Goal: Check status: Check status

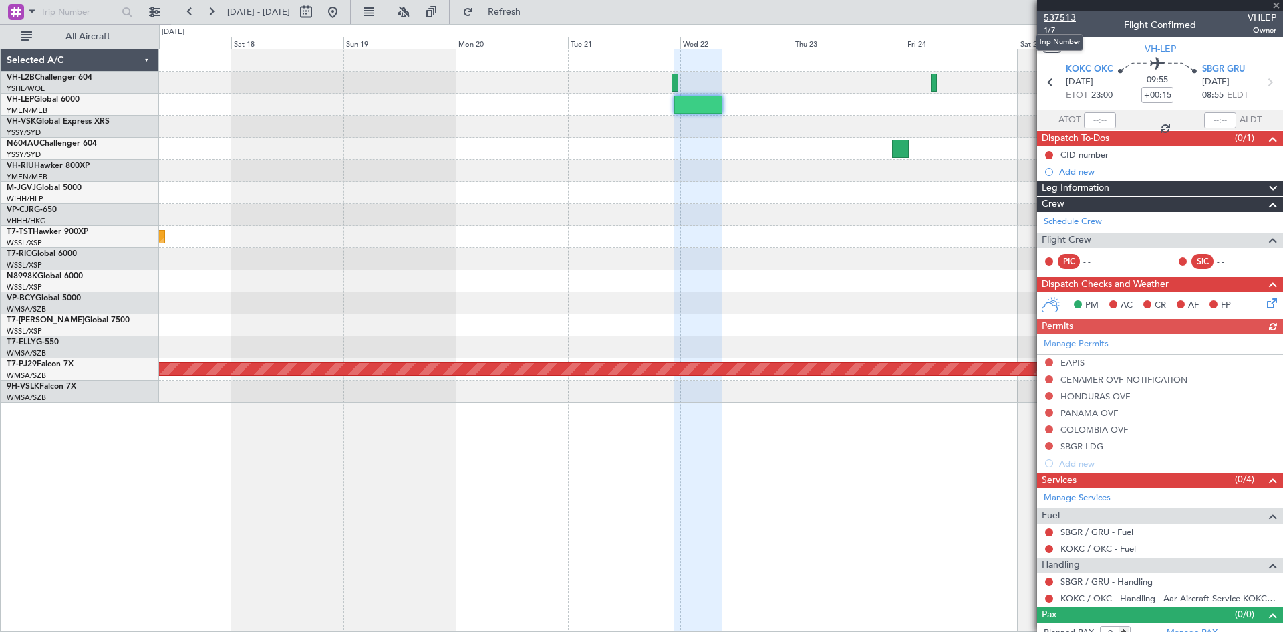
click at [1053, 15] on span "537513" at bounding box center [1060, 18] width 32 height 14
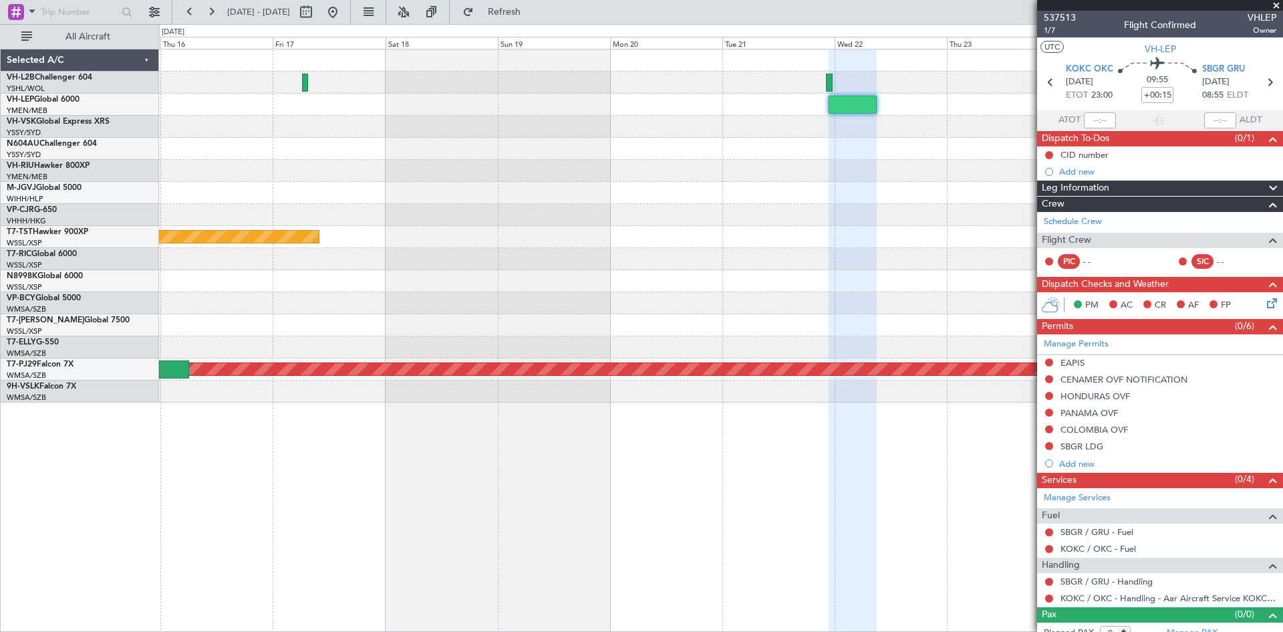
click at [883, 182] on div "Planned Maint [GEOGRAPHIC_DATA] (Seletar) Planned Maint [GEOGRAPHIC_DATA] (Sult…" at bounding box center [721, 225] width 1124 height 353
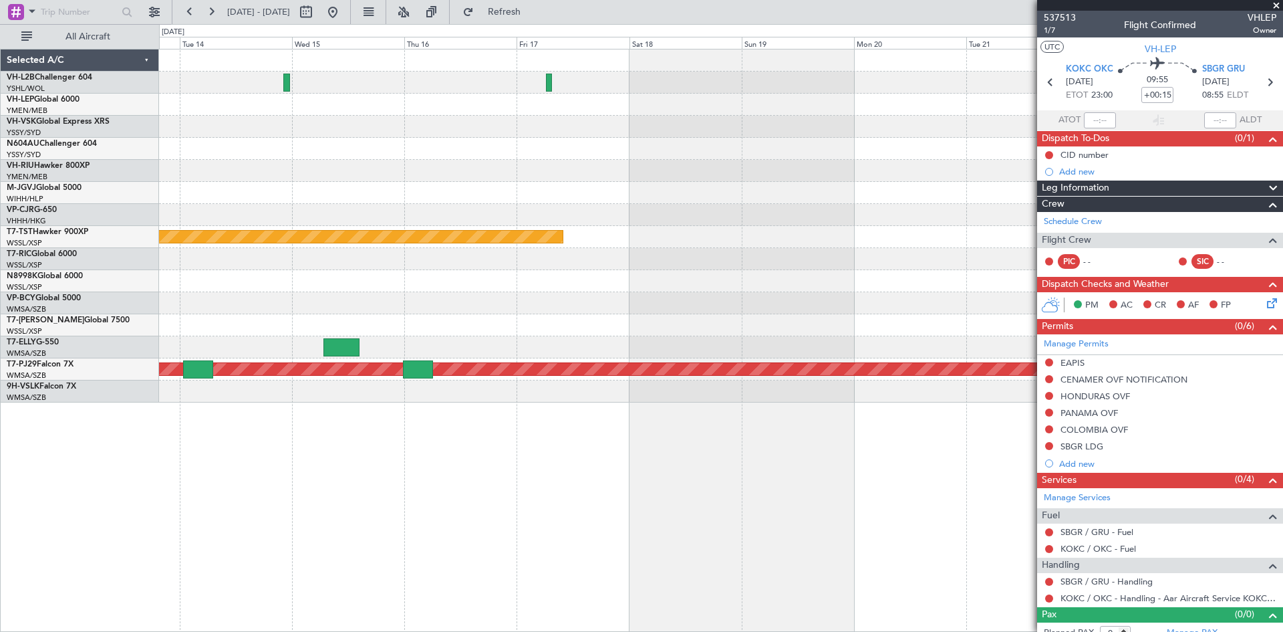
click at [868, 224] on div at bounding box center [721, 215] width 1124 height 22
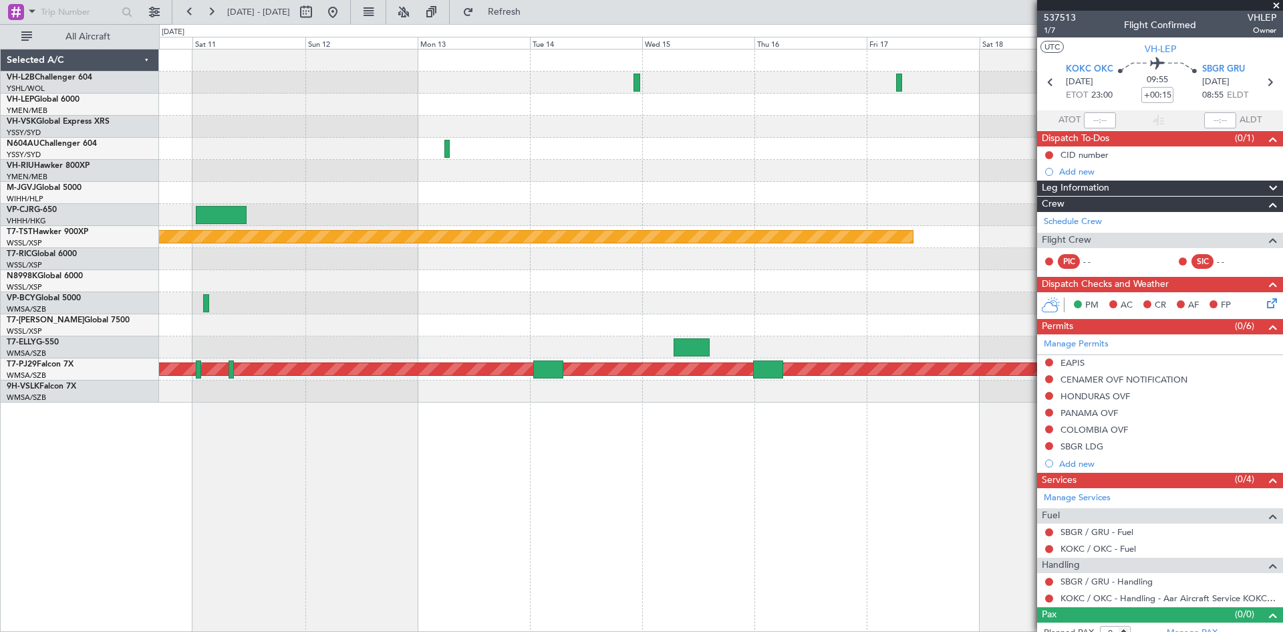
click at [811, 217] on div "Planned Maint [GEOGRAPHIC_DATA] ([GEOGRAPHIC_DATA]) Planned Maint [GEOGRAPHIC_D…" at bounding box center [721, 225] width 1124 height 353
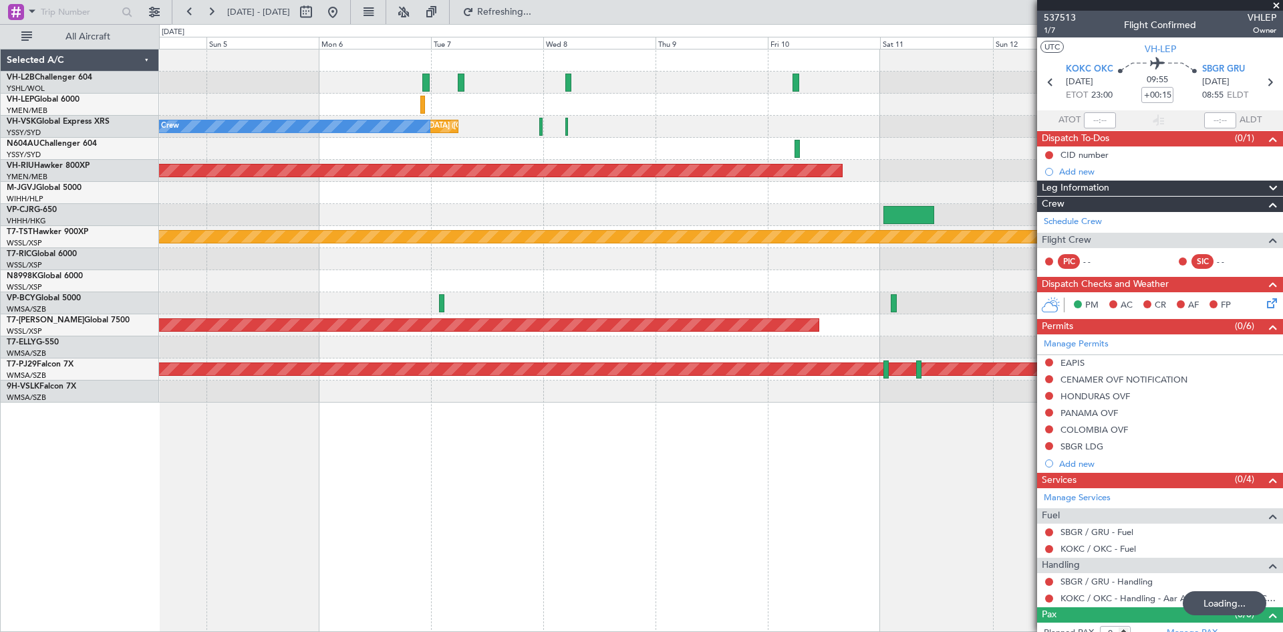
click at [624, 110] on div at bounding box center [721, 105] width 1124 height 22
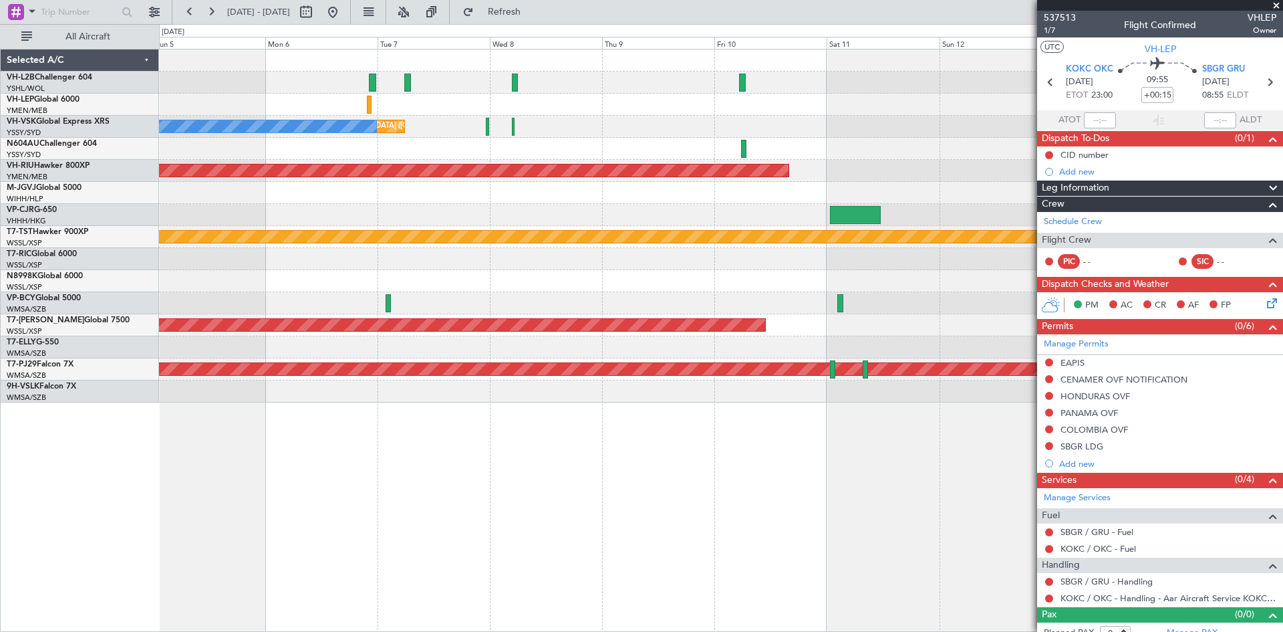
click at [561, 124] on div "Unplanned Maint [GEOGRAPHIC_DATA] ([GEOGRAPHIC_DATA]) No Crew Planned Maint [GE…" at bounding box center [721, 225] width 1124 height 353
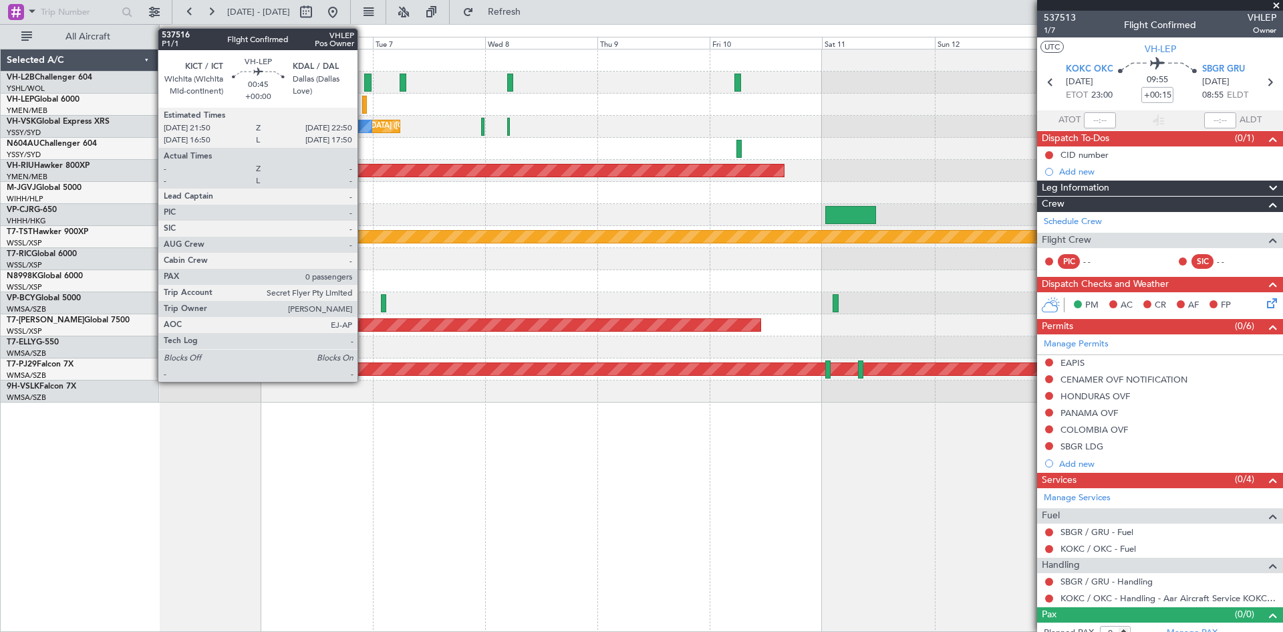
click at [364, 108] on div at bounding box center [364, 105] width 5 height 18
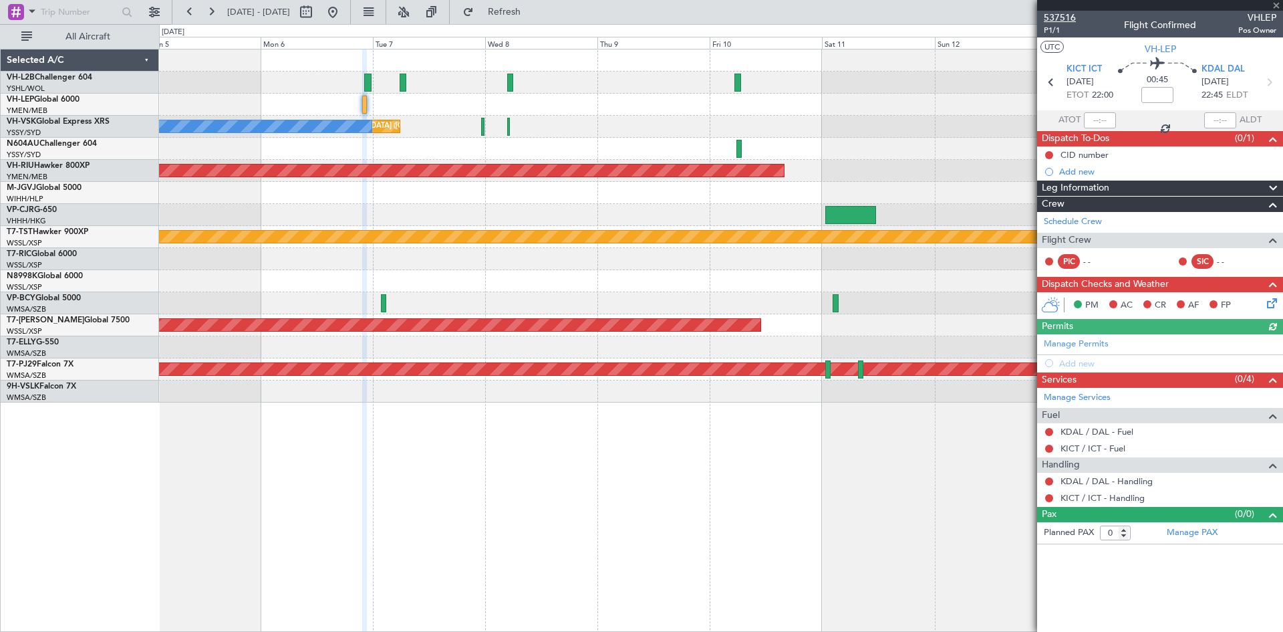
click at [1070, 19] on span "537516" at bounding box center [1060, 18] width 32 height 14
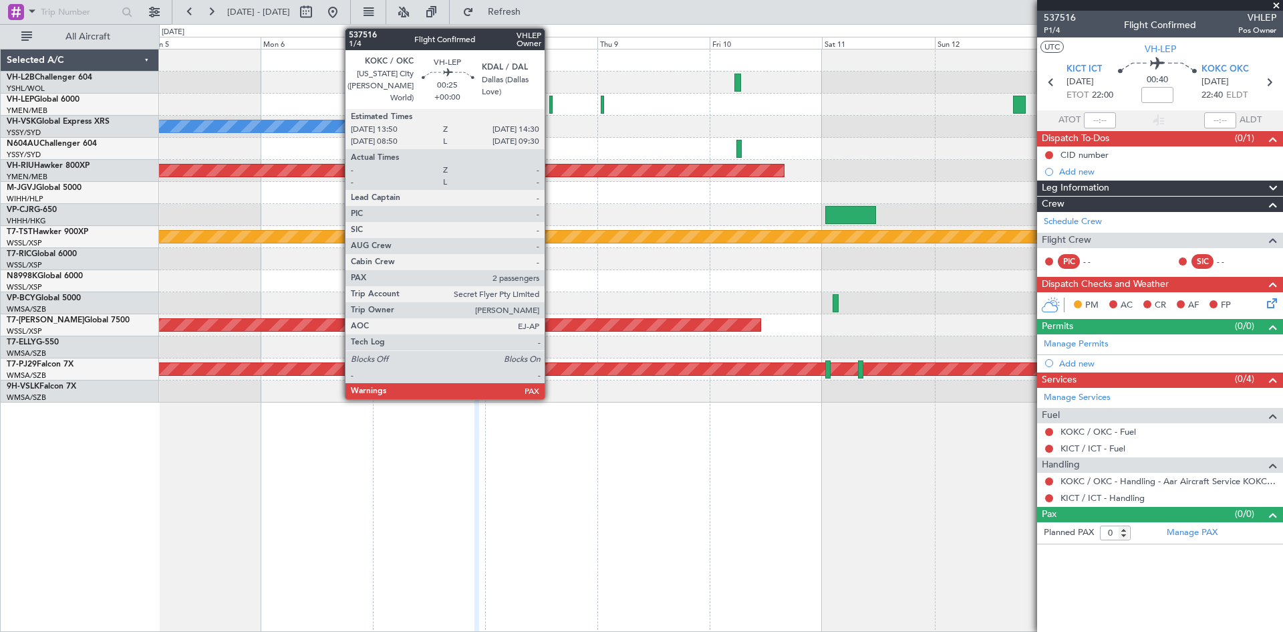
click at [551, 98] on div at bounding box center [550, 105] width 3 height 18
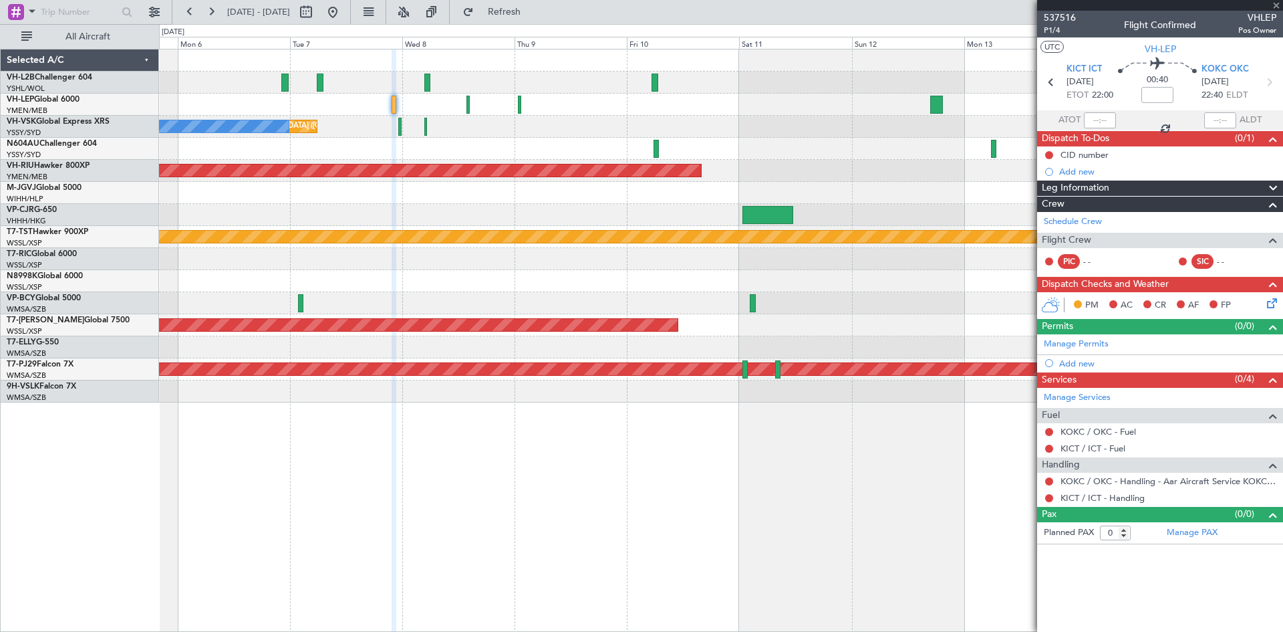
click at [587, 129] on div "Unplanned Maint [GEOGRAPHIC_DATA] ([GEOGRAPHIC_DATA]) No Crew Planned Maint [GE…" at bounding box center [721, 225] width 1124 height 353
type input "2"
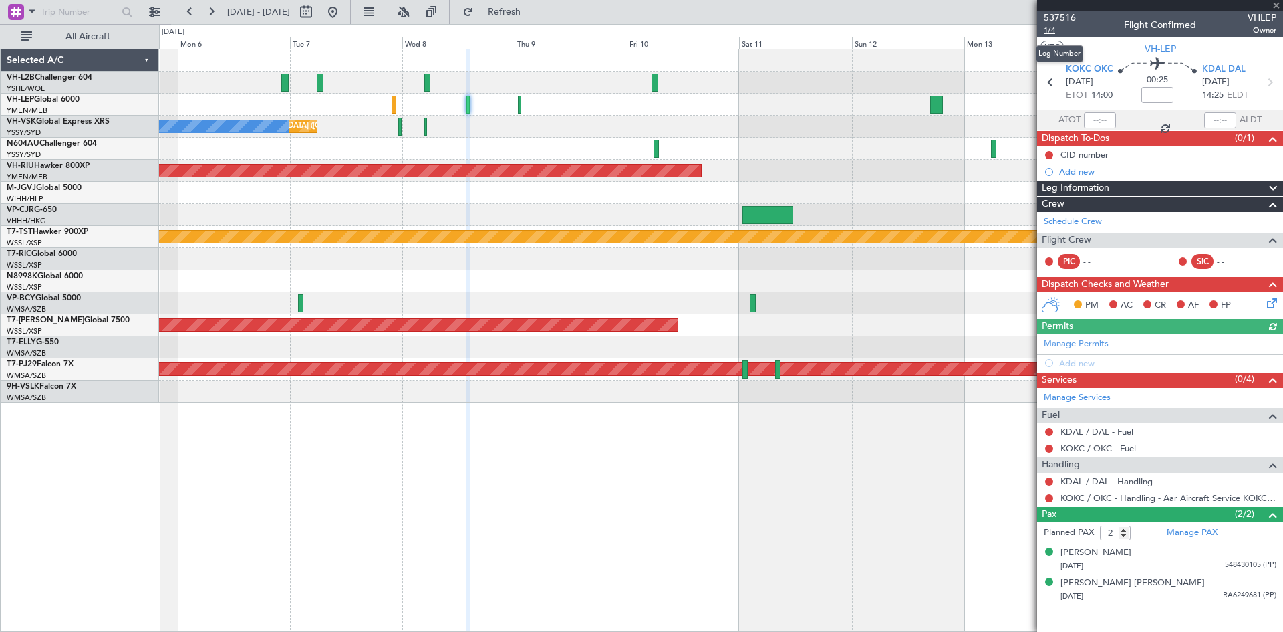
click at [1052, 29] on span "1/4" at bounding box center [1060, 30] width 32 height 11
